Goal: Transaction & Acquisition: Book appointment/travel/reservation

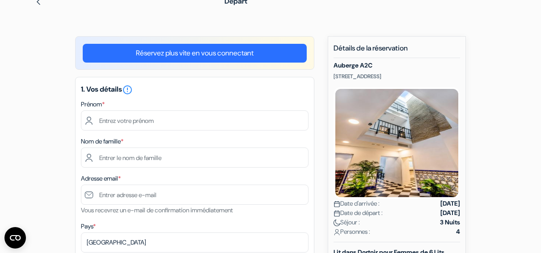
scroll to position [46, 0]
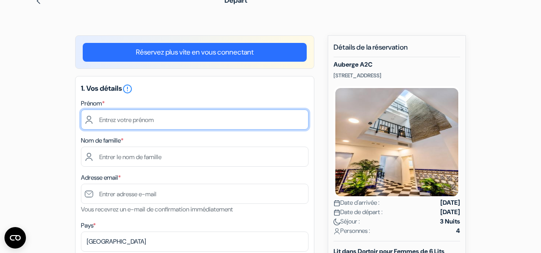
click at [239, 117] on input "text" at bounding box center [195, 120] width 228 height 20
type input "Léa"
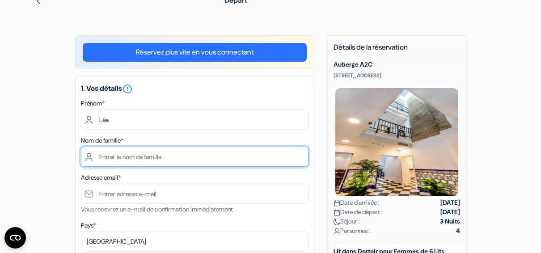
click at [266, 161] on input "text" at bounding box center [195, 157] width 228 height 20
type input "GERAULT"
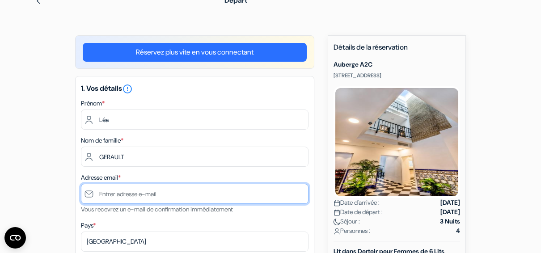
click at [169, 198] on input "text" at bounding box center [195, 194] width 228 height 20
type input "[EMAIL_ADDRESS][DOMAIN_NAME]"
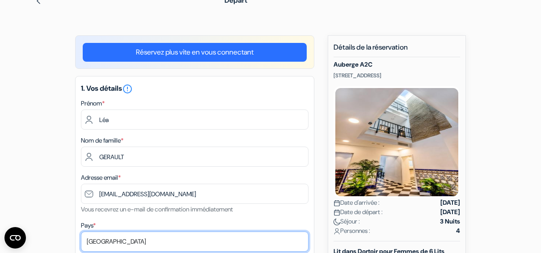
click at [110, 244] on select "Selectionner le pays Abkhazie [GEOGRAPHIC_DATA] [GEOGRAPHIC_DATA] [GEOGRAPHIC_D…" at bounding box center [195, 242] width 228 height 20
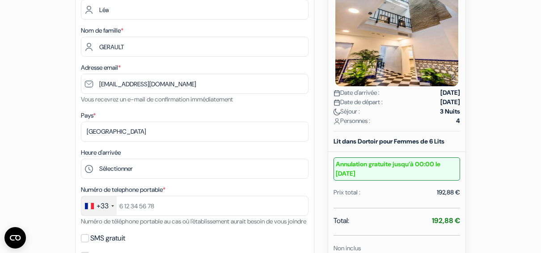
scroll to position [159, 0]
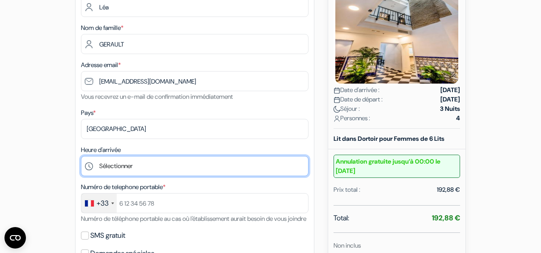
click at [132, 164] on select "Sélectionner 13:00 14:00 15:00 16:00 17:00 18:00 19:00 20:00 21:00 22:00 23:00" at bounding box center [195, 166] width 228 height 20
click at [152, 161] on select "Sélectionner 13:00 14:00 15:00 16:00 17:00 18:00 19:00 20:00 21:00 22:00 23:00" at bounding box center [195, 166] width 228 height 20
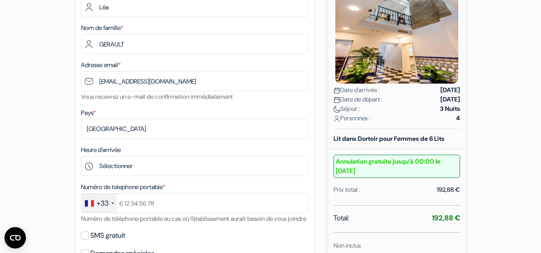
click at [159, 156] on div "Heure d'arrivée Sélectionner 13:00 14:00 15:00 16:00 17:00 18:00 19:00 20:00 21…" at bounding box center [195, 160] width 228 height 32
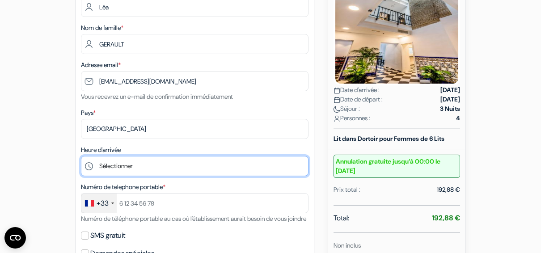
click at [138, 169] on select "Sélectionner 13:00 14:00 15:00 16:00 17:00 18:00 19:00 20:00 21:00 22:00 23:00" at bounding box center [195, 166] width 228 height 20
click at [163, 170] on select "Sélectionner 13:00 14:00 15:00 16:00 17:00 18:00 19:00 20:00 21:00 22:00 23:00" at bounding box center [195, 166] width 228 height 20
select select "21"
click at [81, 157] on select "Sélectionner 13:00 14:00 15:00 16:00 17:00 18:00 19:00 20:00 21:00 22:00 23:00" at bounding box center [195, 166] width 228 height 20
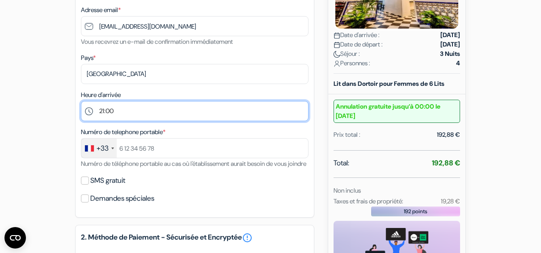
scroll to position [223, 0]
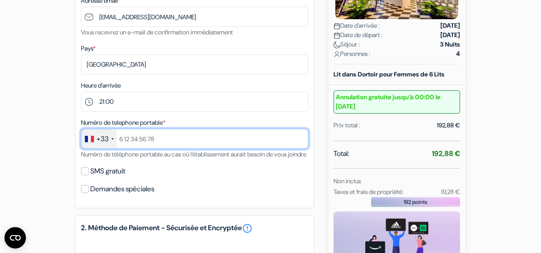
click at [161, 145] on input "text" at bounding box center [195, 139] width 228 height 20
type input "623620106"
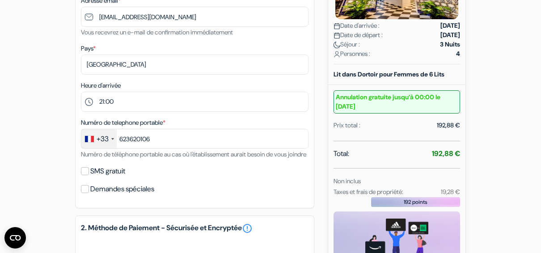
click at [19, 131] on div "add_box Auberge A2C [STREET_ADDRESS] Détails de l'établissement X" at bounding box center [271, 160] width 510 height 605
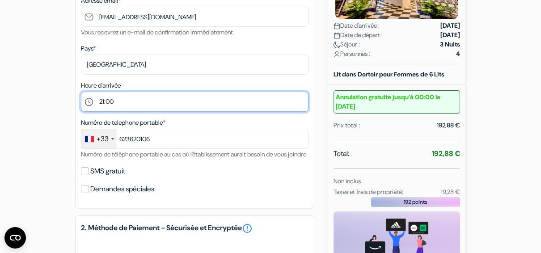
click at [99, 104] on select "Sélectionner 13:00 14:00 15:00 16:00 17:00 18:00 19:00 20:00 21:00 22:00 23:00" at bounding box center [195, 102] width 228 height 20
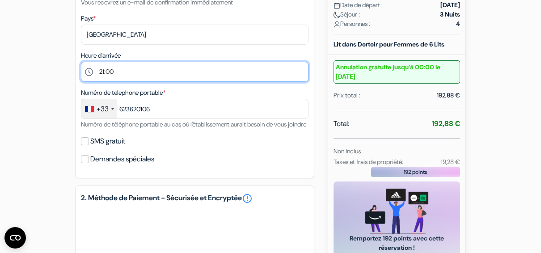
scroll to position [253, 0]
click at [127, 68] on select "Sélectionner 13:00 14:00 15:00 16:00 17:00 18:00 19:00 20:00 21:00 22:00 23:00" at bounding box center [195, 72] width 228 height 20
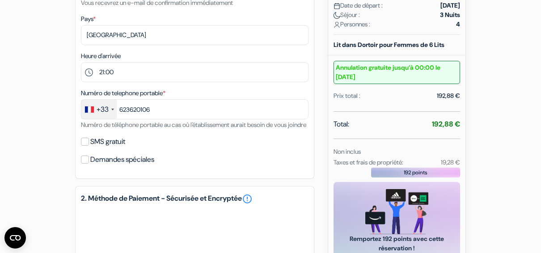
click at [44, 102] on div "add_box Auberge A2C [STREET_ADDRESS] Détails de l'établissement X" at bounding box center [271, 131] width 510 height 605
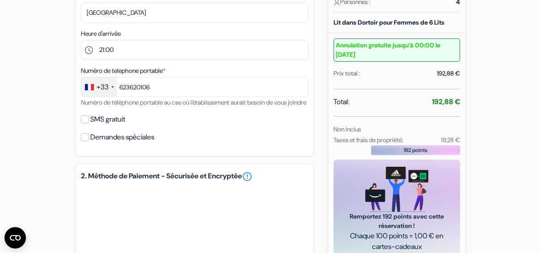
scroll to position [279, 0]
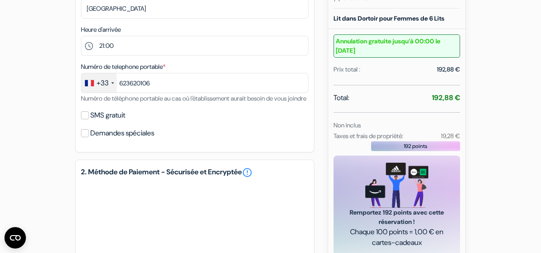
click at [118, 122] on label "SMS gratuit" at bounding box center [107, 115] width 35 height 13
click at [89, 119] on input "SMS gratuit" at bounding box center [85, 115] width 8 height 8
checkbox input "true"
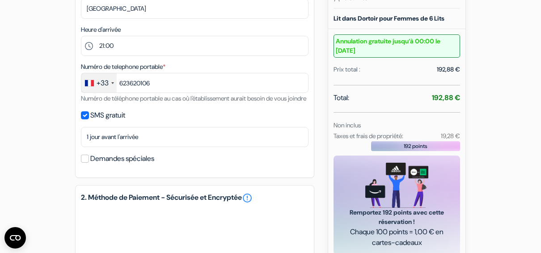
click at [114, 165] on label "Demandes spéciales" at bounding box center [122, 159] width 64 height 13
click at [89, 163] on input "Demandes spéciales" at bounding box center [85, 159] width 8 height 8
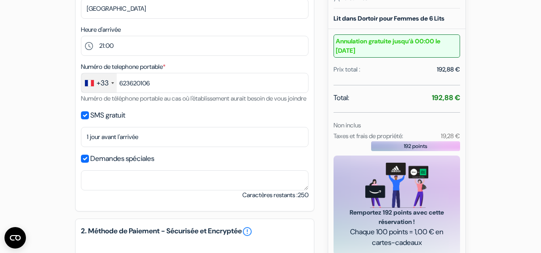
click at [114, 165] on label "Demandes spéciales" at bounding box center [122, 159] width 64 height 13
click at [89, 163] on input "Demandes spéciales" at bounding box center [85, 159] width 8 height 8
checkbox input "false"
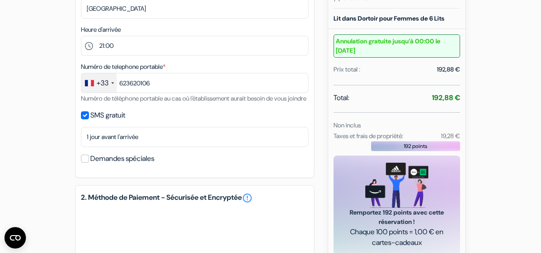
click at [34, 123] on div "add_box Auberge A2C [STREET_ADDRESS] Détails de l'établissement X" at bounding box center [271, 117] width 510 height 630
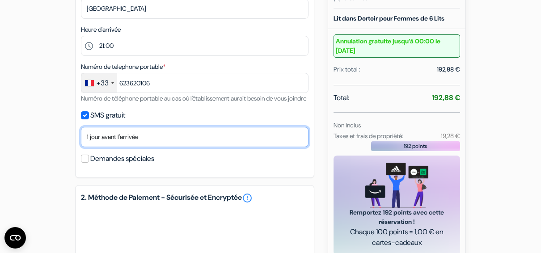
click at [108, 147] on select "Non merci Maintenant Le jour de votre arrivée 1 jour avant l'arrivée 2 jours av…" at bounding box center [195, 137] width 228 height 20
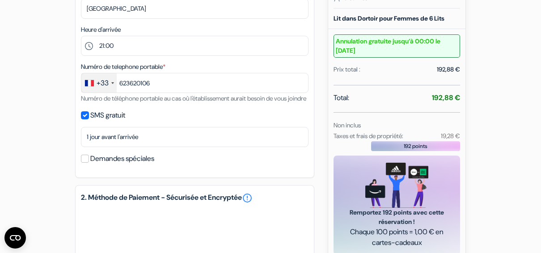
click at [42, 139] on div "add_box Auberge A2C [STREET_ADDRESS] Détails de l'établissement X" at bounding box center [271, 117] width 510 height 630
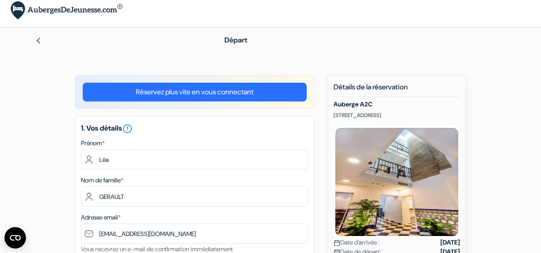
scroll to position [0, 0]
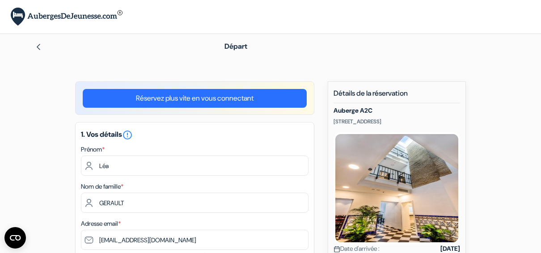
click at [238, 47] on span "Départ" at bounding box center [236, 46] width 23 height 9
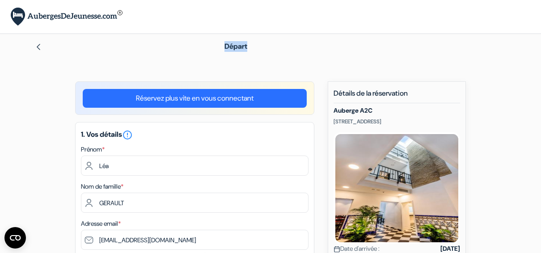
click at [238, 47] on span "Départ" at bounding box center [236, 46] width 23 height 9
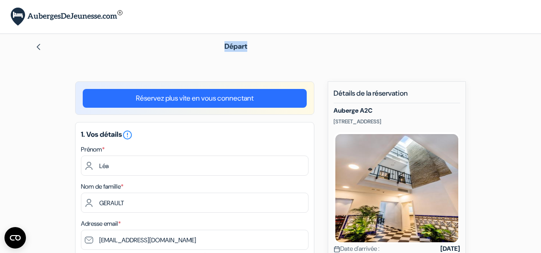
click at [238, 47] on span "Départ" at bounding box center [236, 46] width 23 height 9
drag, startPoint x: 253, startPoint y: 50, endPoint x: 212, endPoint y: 47, distance: 40.8
click at [212, 47] on div "Départ" at bounding box center [271, 46] width 510 height 25
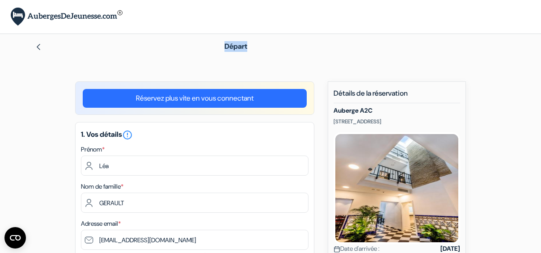
click at [212, 47] on div "Départ" at bounding box center [271, 46] width 510 height 25
click at [219, 46] on div "Départ" at bounding box center [271, 46] width 510 height 25
drag, startPoint x: 225, startPoint y: 45, endPoint x: 273, endPoint y: 50, distance: 48.2
click at [273, 50] on div "Départ" at bounding box center [362, 46] width 287 height 11
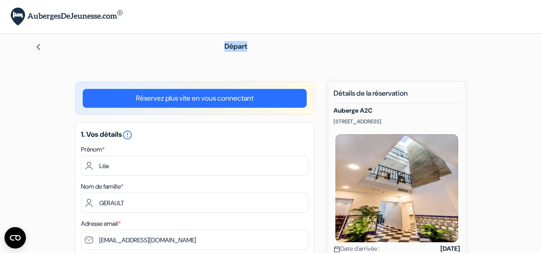
click at [249, 46] on div "Départ" at bounding box center [362, 46] width 287 height 11
drag, startPoint x: 249, startPoint y: 46, endPoint x: 224, endPoint y: 50, distance: 25.4
click at [224, 50] on div "Départ" at bounding box center [362, 46] width 287 height 11
click at [241, 48] on span "Départ" at bounding box center [236, 46] width 23 height 9
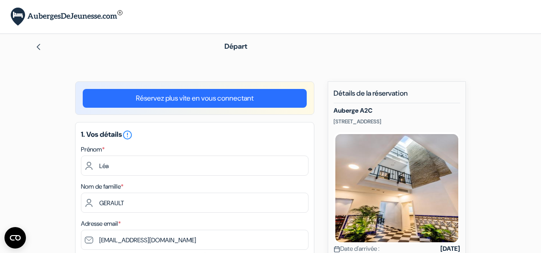
click at [225, 45] on span "Départ" at bounding box center [236, 46] width 23 height 9
click at [234, 46] on span "Départ" at bounding box center [236, 46] width 23 height 9
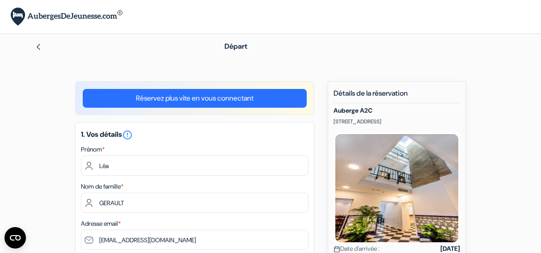
click at [234, 46] on span "Départ" at bounding box center [236, 46] width 23 height 9
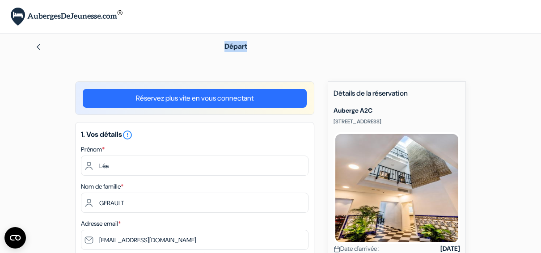
click at [234, 46] on span "Départ" at bounding box center [236, 46] width 23 height 9
drag, startPoint x: 234, startPoint y: 46, endPoint x: 230, endPoint y: 54, distance: 9.0
click at [230, 54] on div "Départ" at bounding box center [271, 46] width 510 height 25
click at [235, 22] on div "× Vous êtes maintenant connecté!" at bounding box center [270, 17] width 541 height 34
click at [234, 47] on span "Départ" at bounding box center [236, 46] width 23 height 9
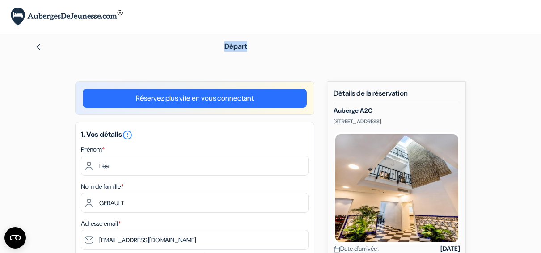
click at [234, 47] on span "Départ" at bounding box center [236, 46] width 23 height 9
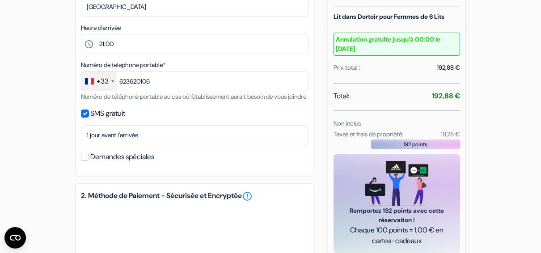
scroll to position [283, 0]
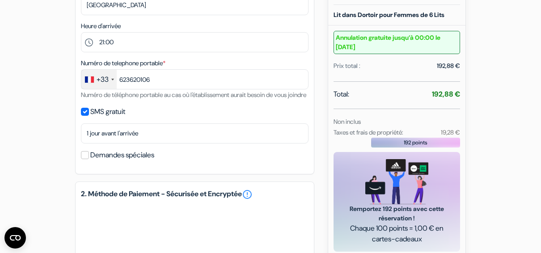
click at [460, 91] on div "Nouvelle Réservation Détails de la réservation Auberge A2C [STREET_ADDRESS] Dat…" at bounding box center [397, 43] width 138 height 488
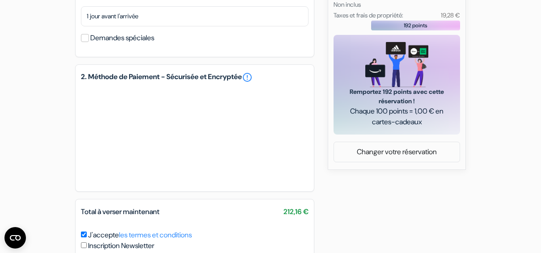
scroll to position [478, 0]
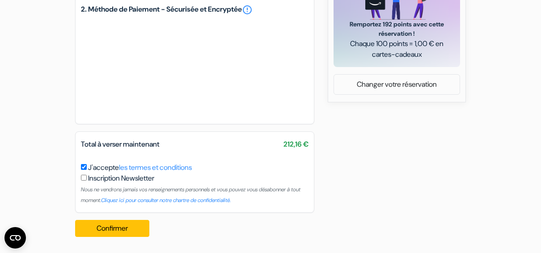
drag, startPoint x: 281, startPoint y: 145, endPoint x: 309, endPoint y: 144, distance: 27.7
click at [309, 144] on div "Total à verser maintenant 212,16 €" at bounding box center [195, 144] width 238 height 11
click at [293, 144] on span "212,16 €" at bounding box center [296, 144] width 25 height 11
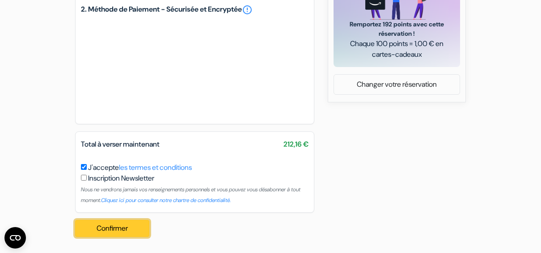
click at [115, 233] on button "Confirmer Loading..." at bounding box center [112, 228] width 74 height 17
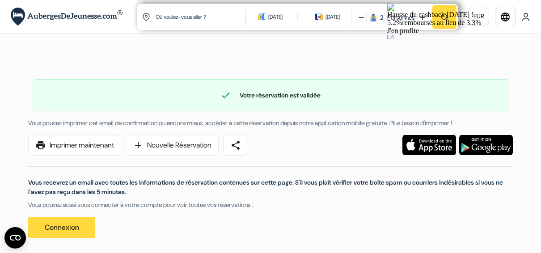
click at [395, 35] on img at bounding box center [390, 38] width 7 height 7
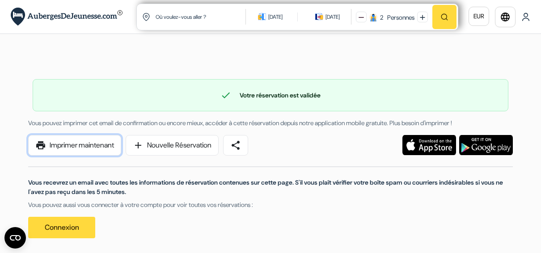
click at [85, 143] on link "print Imprimer maintenant" at bounding box center [74, 145] width 93 height 21
drag, startPoint x: 113, startPoint y: 143, endPoint x: 383, endPoint y: 221, distance: 280.7
click at [113, 143] on link "print Imprimer maintenant" at bounding box center [74, 145] width 93 height 21
